Goal: Task Accomplishment & Management: Manage account settings

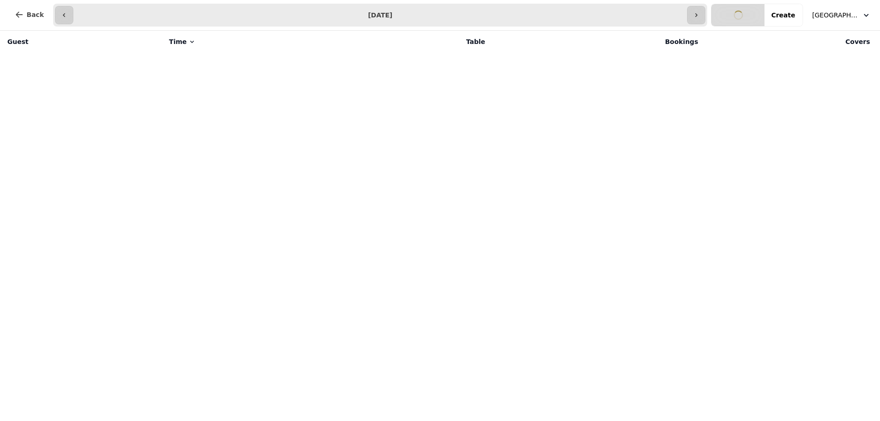
select select "**********"
select select "*"
select select "****"
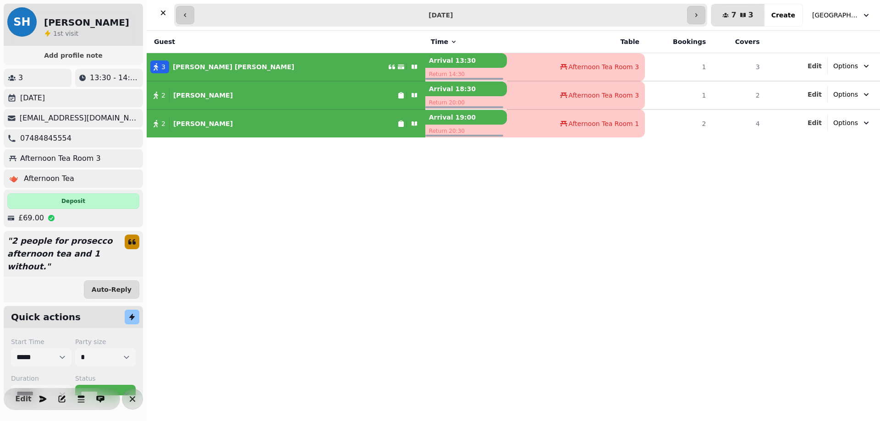
click at [303, 99] on div "2 [PERSON_NAME]" at bounding box center [272, 95] width 251 height 13
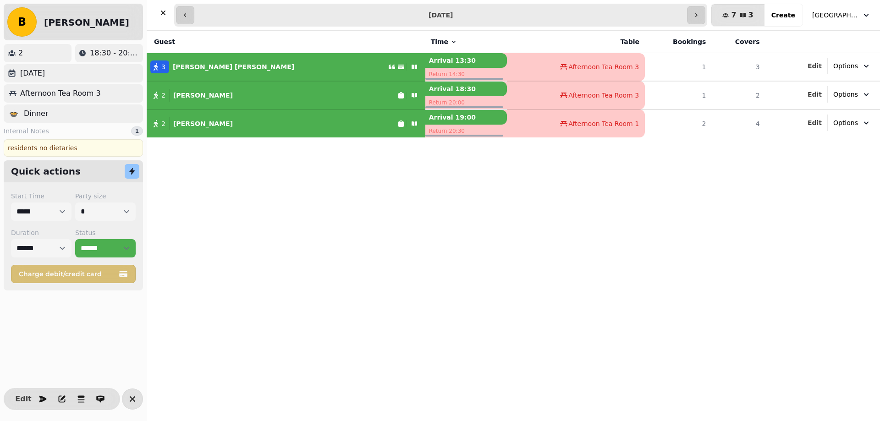
click at [291, 122] on div "2 [PERSON_NAME]" at bounding box center [272, 123] width 251 height 13
click at [296, 95] on div "2 [PERSON_NAME]" at bounding box center [272, 95] width 251 height 13
click at [298, 65] on div "3 [PERSON_NAME]" at bounding box center [267, 66] width 241 height 13
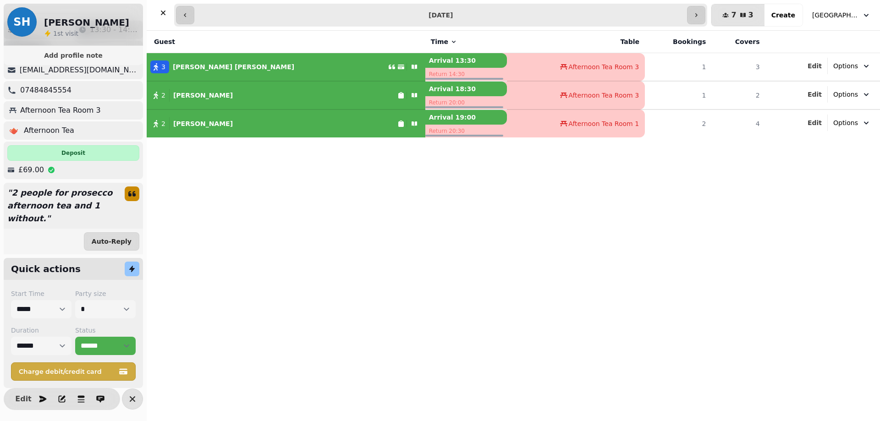
scroll to position [49, 0]
drag, startPoint x: 110, startPoint y: 73, endPoint x: 20, endPoint y: 76, distance: 89.8
click at [20, 76] on div "[EMAIL_ADDRESS][DOMAIN_NAME]" at bounding box center [73, 70] width 139 height 18
copy p "[EMAIL_ADDRESS][DOMAIN_NAME]"
